Goal: Find specific page/section: Find specific page/section

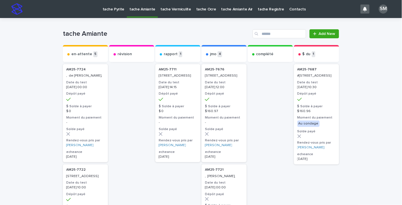
click at [167, 6] on p "tache Vermiculite" at bounding box center [175, 6] width 31 height 12
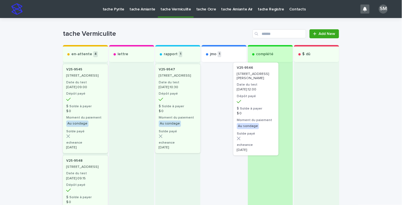
drag, startPoint x: 233, startPoint y: 82, endPoint x: 270, endPoint y: 80, distance: 36.7
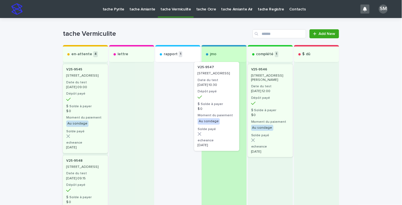
drag, startPoint x: 172, startPoint y: 90, endPoint x: 216, endPoint y: 88, distance: 44.3
